Goal: Information Seeking & Learning: Learn about a topic

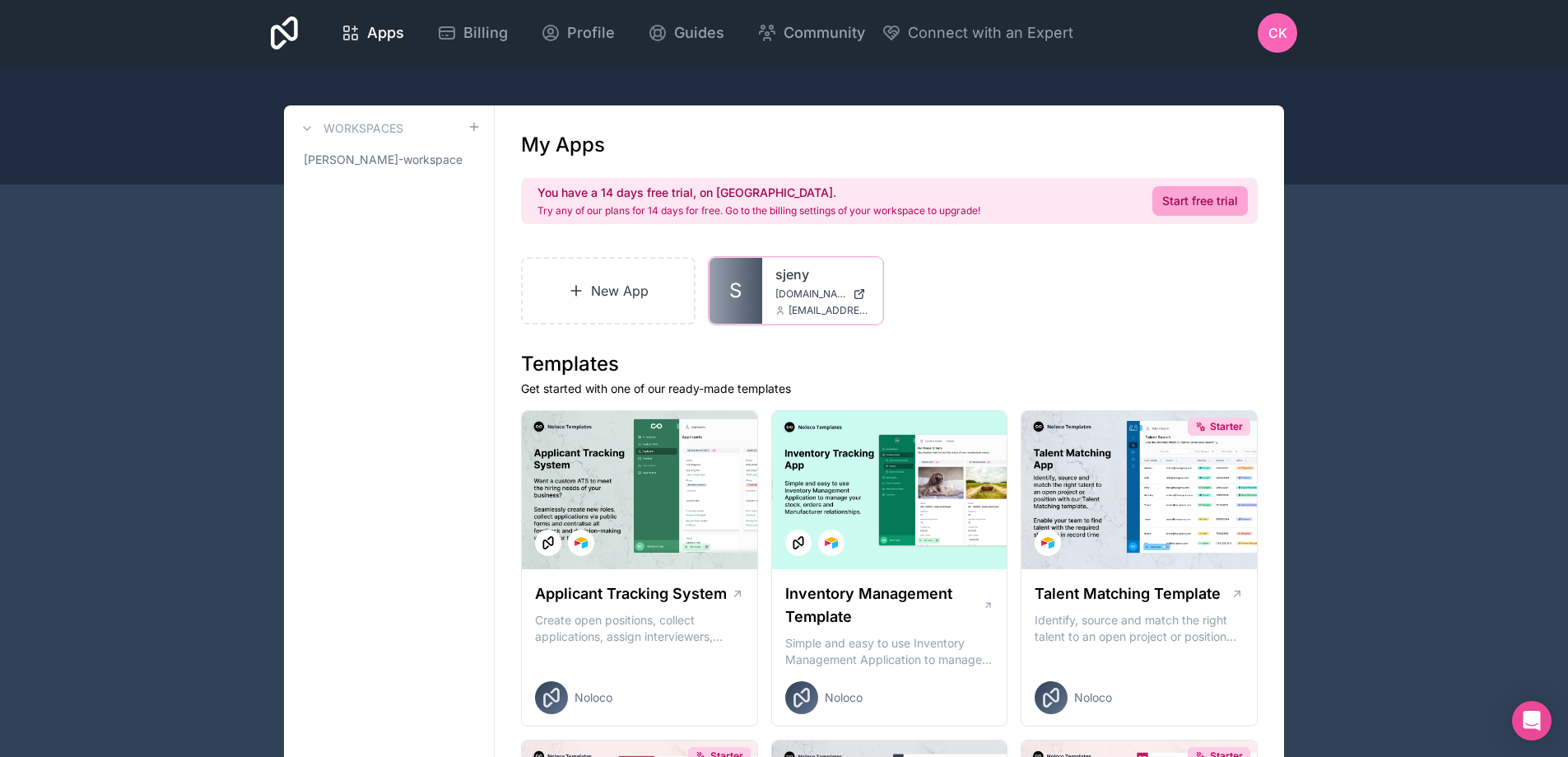
click at [799, 286] on div "sjeny sjeny.noloco.co ckay@sjeny.com" at bounding box center [821, 290] width 120 height 66
click at [734, 291] on span "S" at bounding box center [735, 290] width 13 height 26
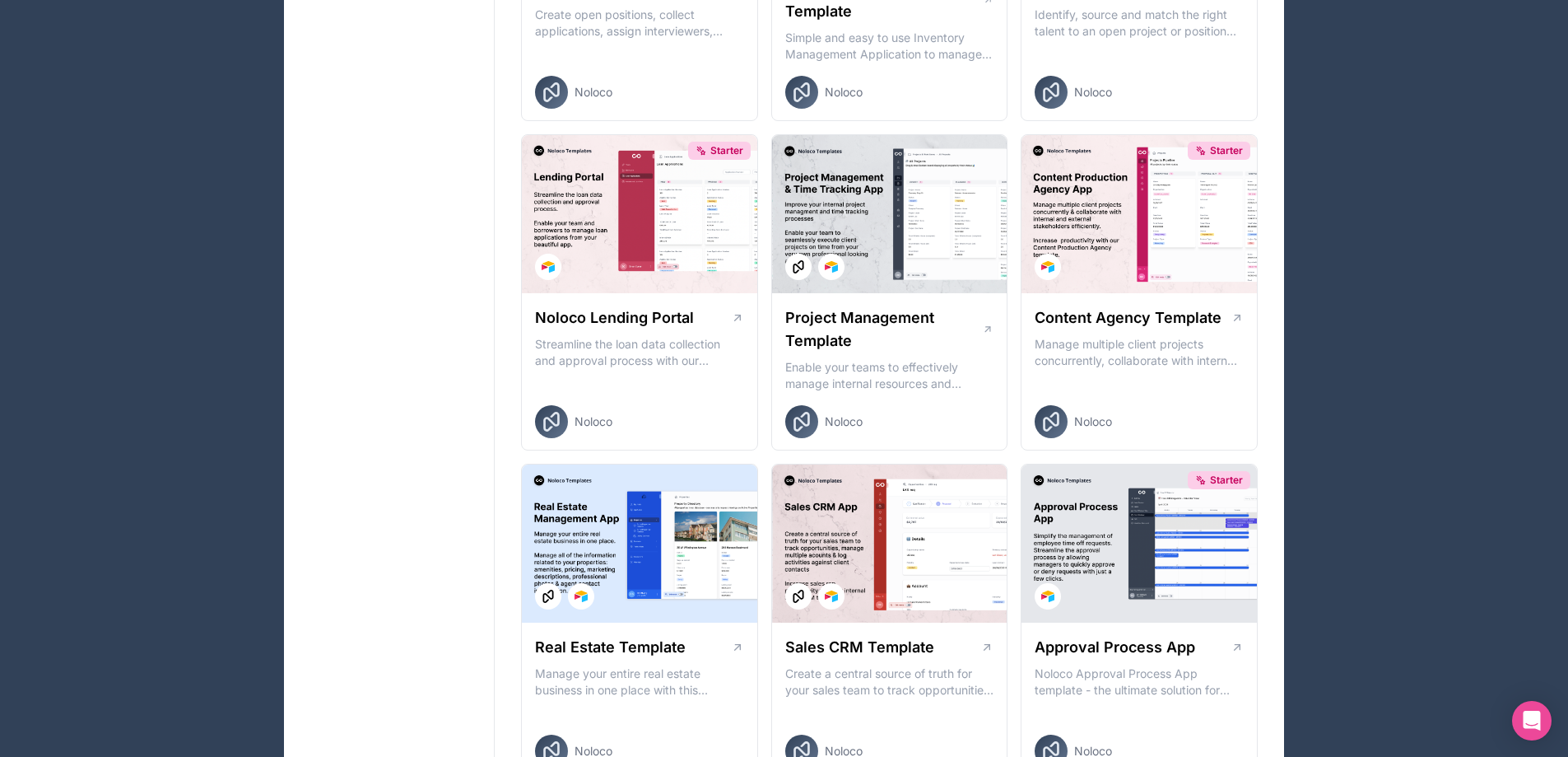
scroll to position [329, 0]
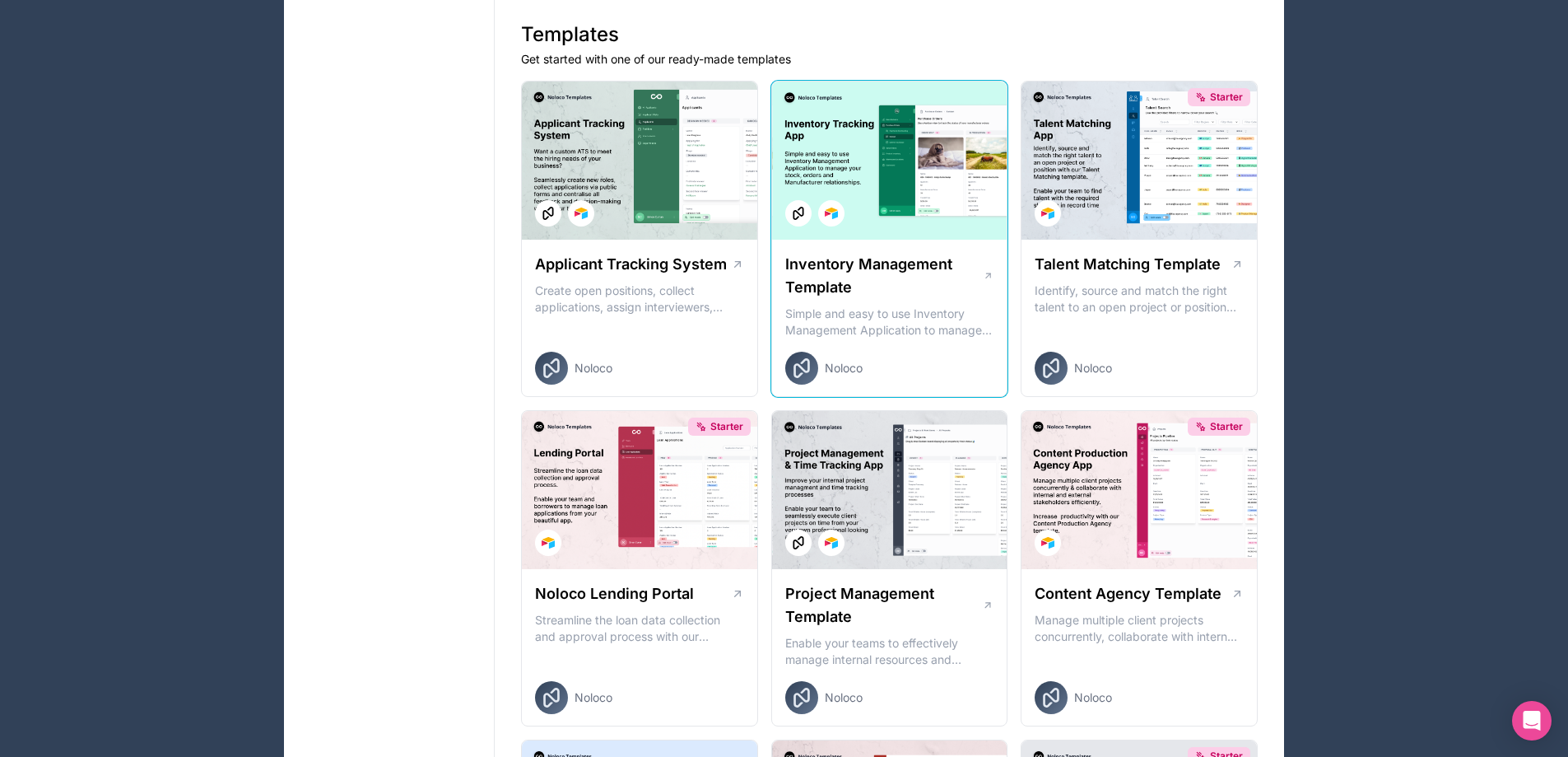
click at [863, 328] on p "Simple and easy to use Inventory Management Application to manage your stock, o…" at bounding box center [889, 322] width 209 height 33
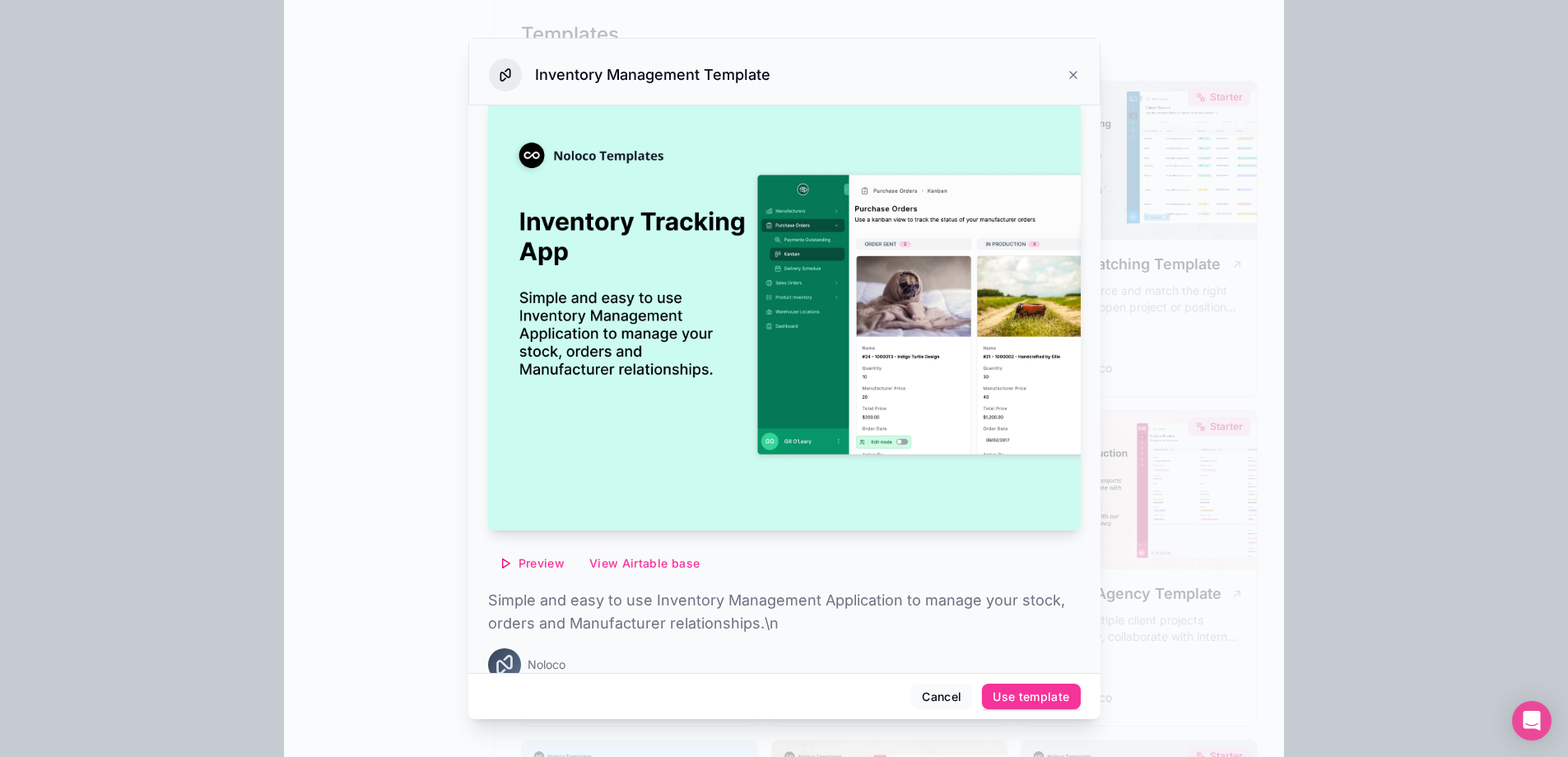
scroll to position [39, 0]
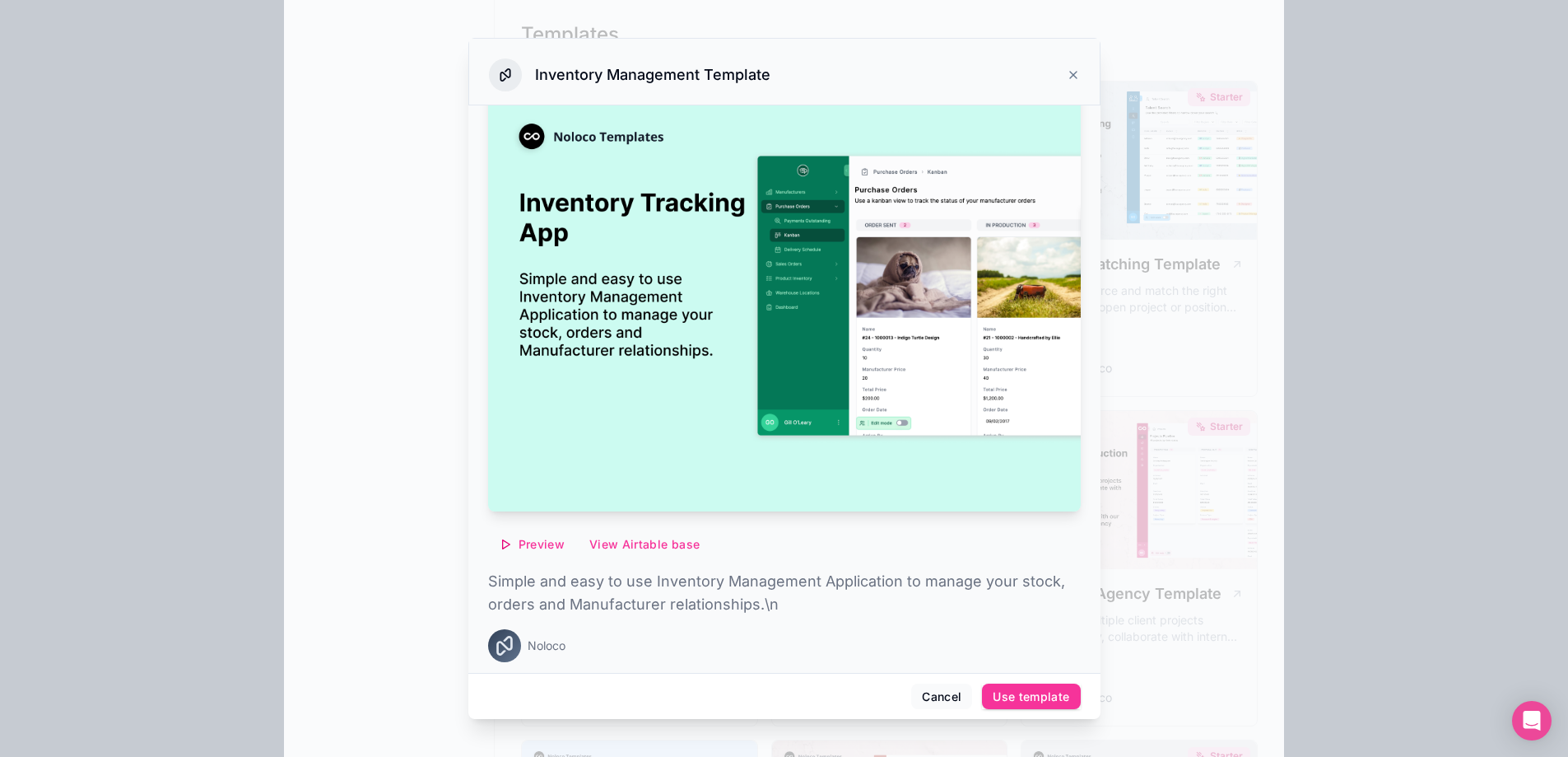
click at [1096, 62] on div "Inventory Management Template" at bounding box center [784, 71] width 632 height 67
click at [1070, 77] on icon at bounding box center [1072, 75] width 7 height 7
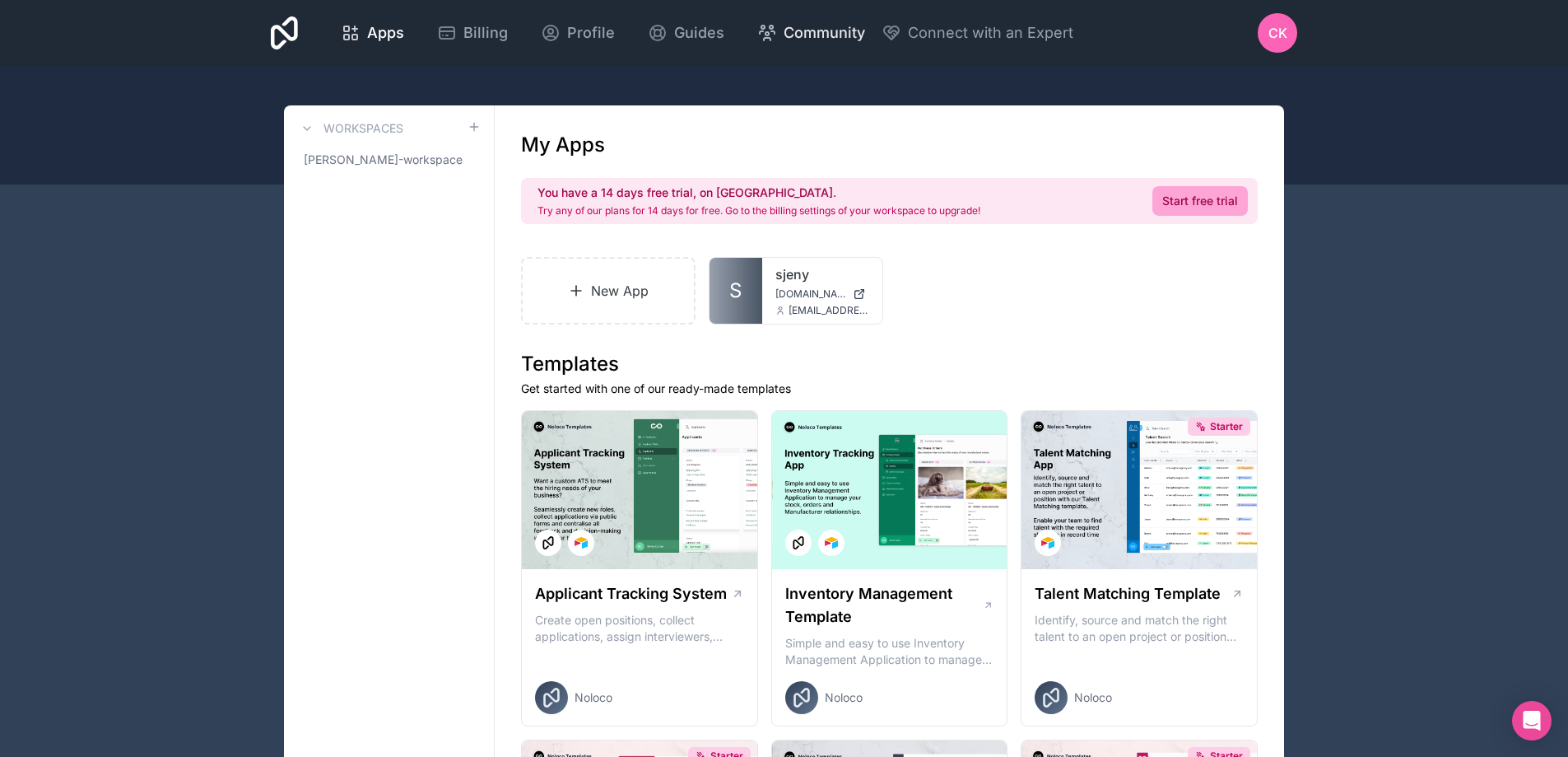
click at [795, 36] on span "Community" at bounding box center [824, 33] width 82 height 23
click at [789, 269] on link "sjeny" at bounding box center [822, 274] width 93 height 19
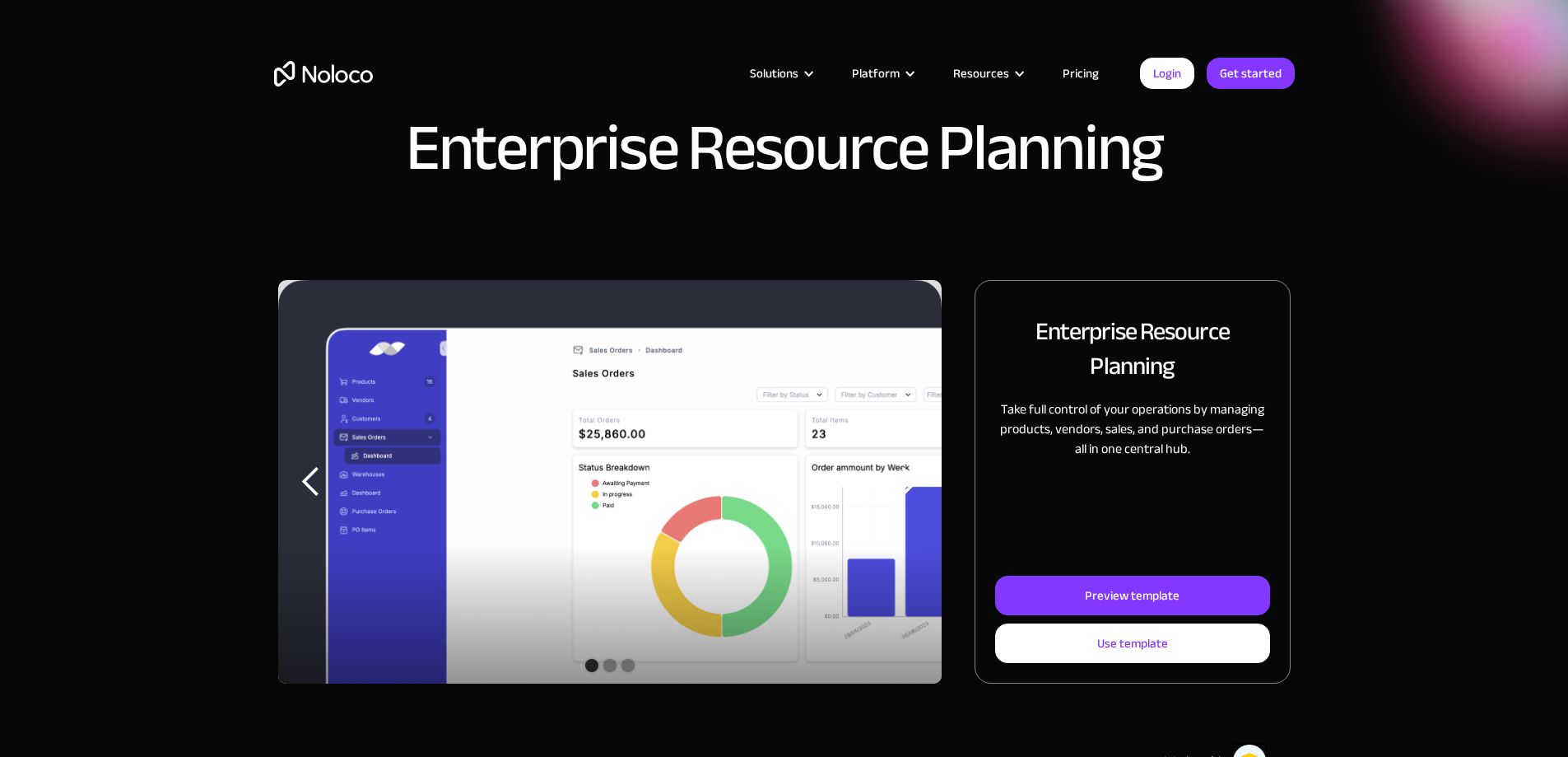
click at [1091, 78] on link "Pricing" at bounding box center [1080, 73] width 77 height 21
